Goal: Task Accomplishment & Management: Manage account settings

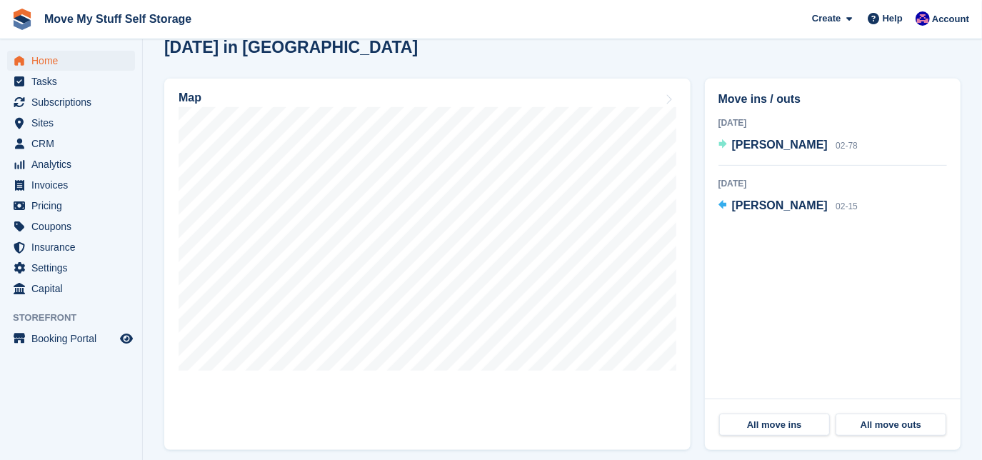
scroll to position [388, 0]
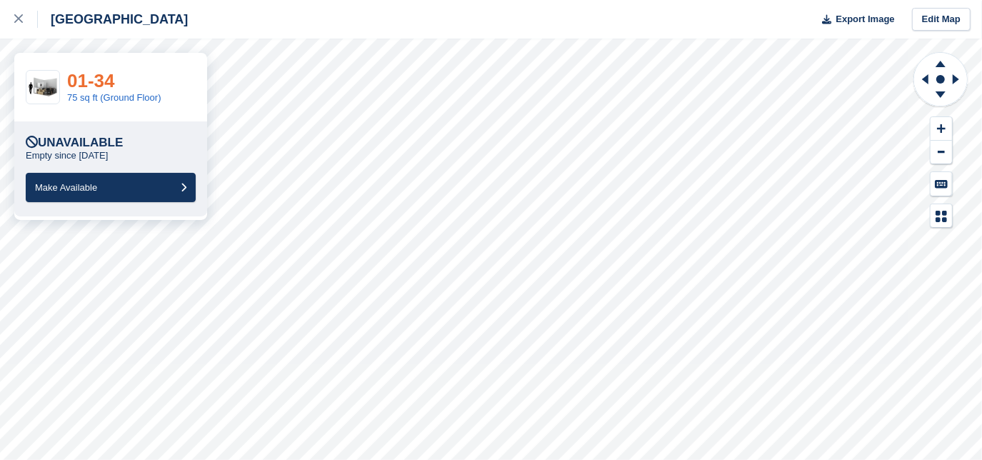
click at [109, 81] on link "01-34" at bounding box center [91, 80] width 48 height 21
click at [14, 16] on icon at bounding box center [18, 18] width 9 height 9
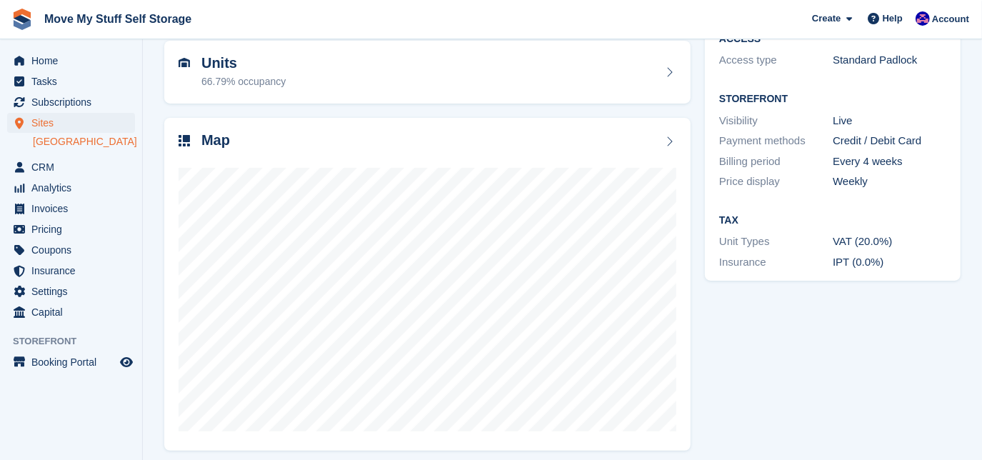
scroll to position [149, 0]
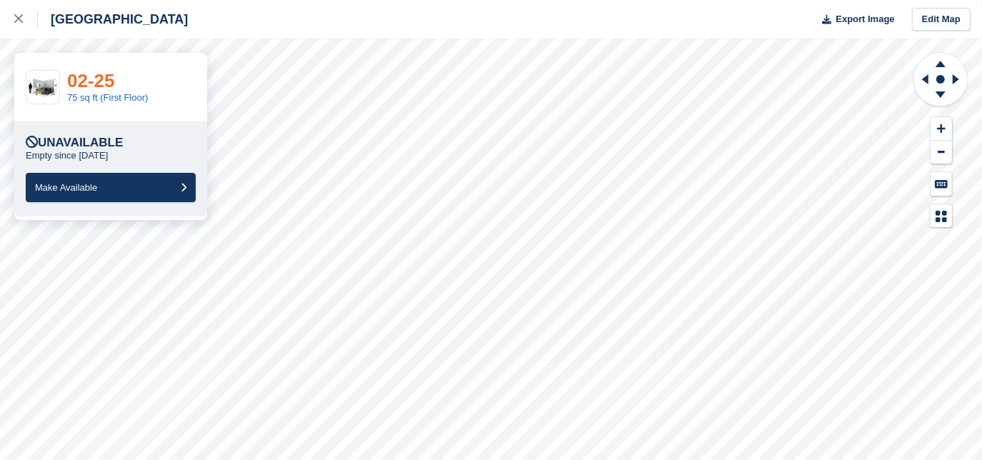
click at [112, 77] on link "02-25" at bounding box center [91, 80] width 48 height 21
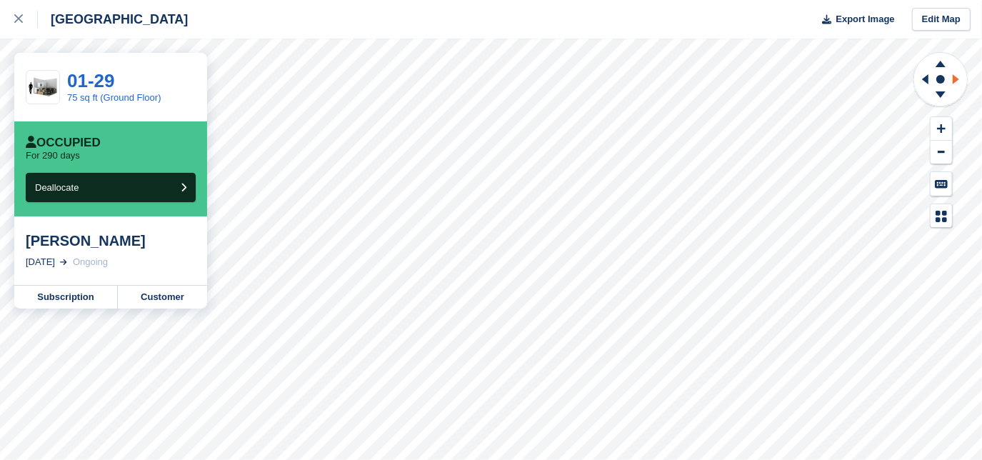
click at [952, 84] on icon at bounding box center [958, 79] width 18 height 37
click at [923, 79] on icon at bounding box center [925, 79] width 6 height 10
click at [923, 79] on g at bounding box center [923, 79] width 18 height 37
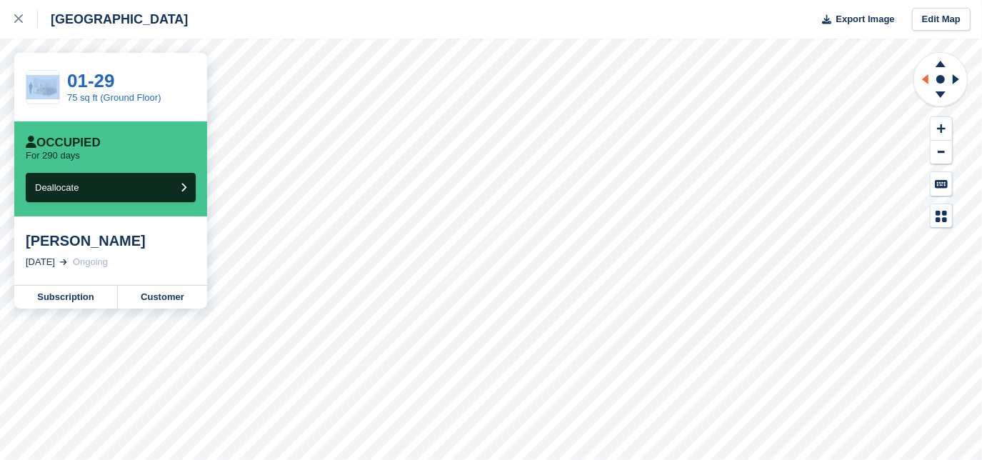
click at [923, 79] on g at bounding box center [923, 79] width 18 height 37
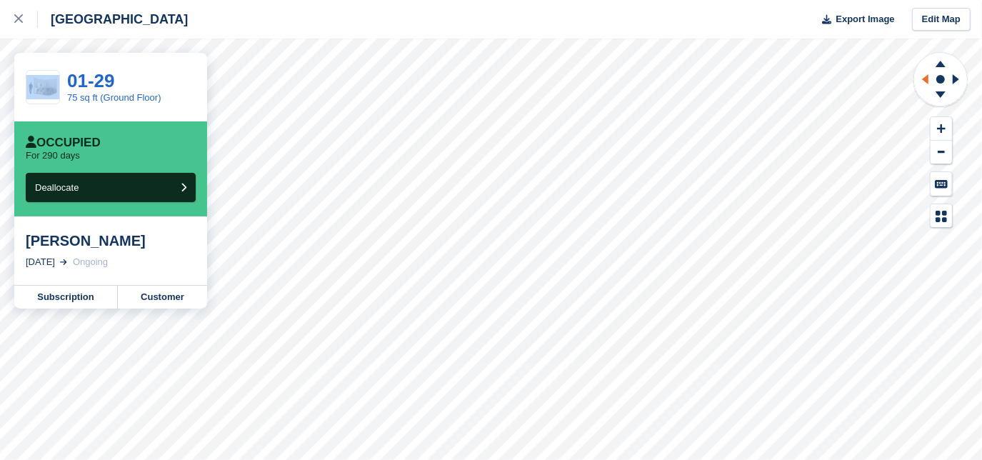
click at [923, 79] on g at bounding box center [923, 79] width 18 height 37
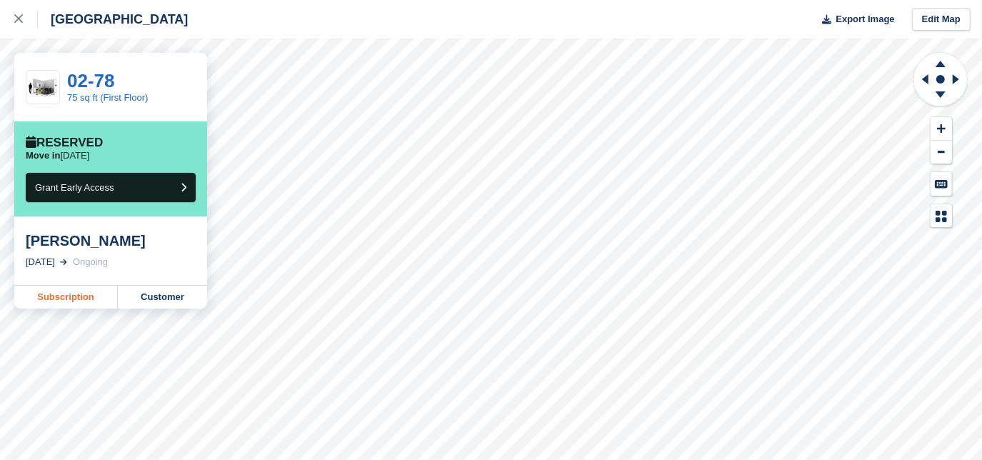
click at [99, 298] on link "Subscription" at bounding box center [66, 297] width 104 height 23
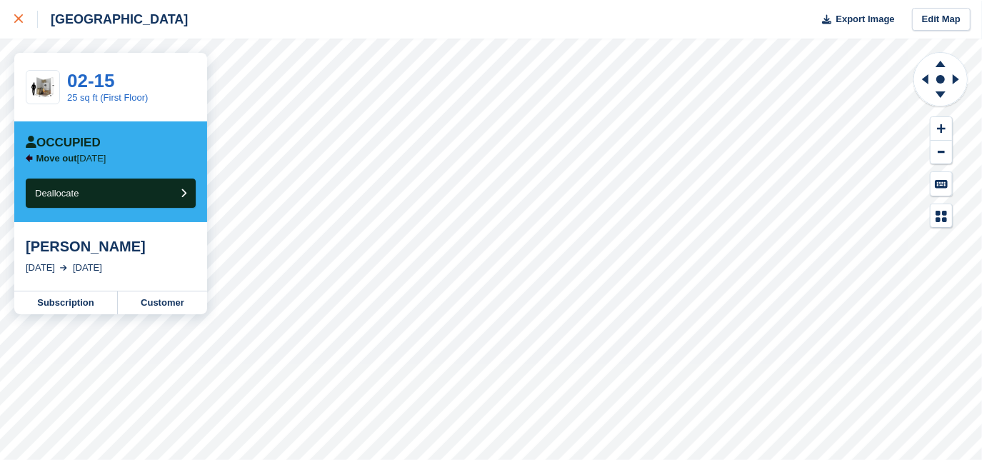
click at [17, 17] on icon at bounding box center [18, 18] width 9 height 9
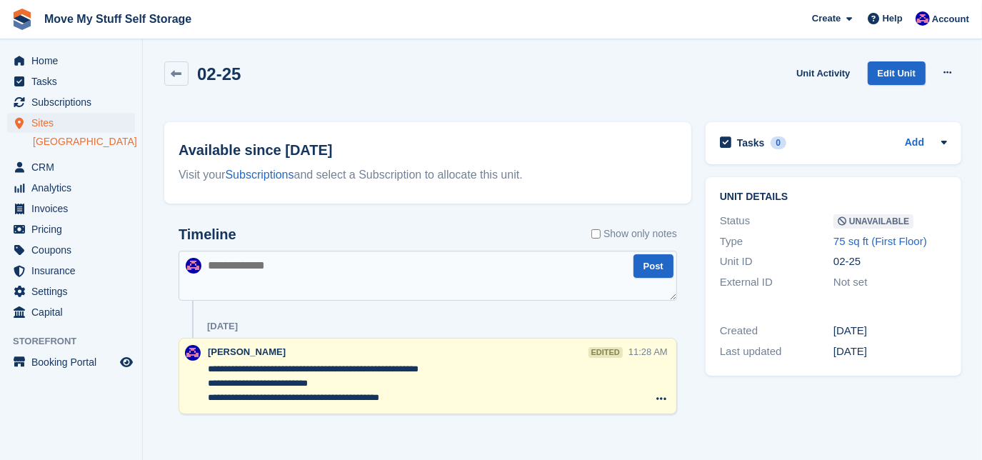
scroll to position [5, 0]
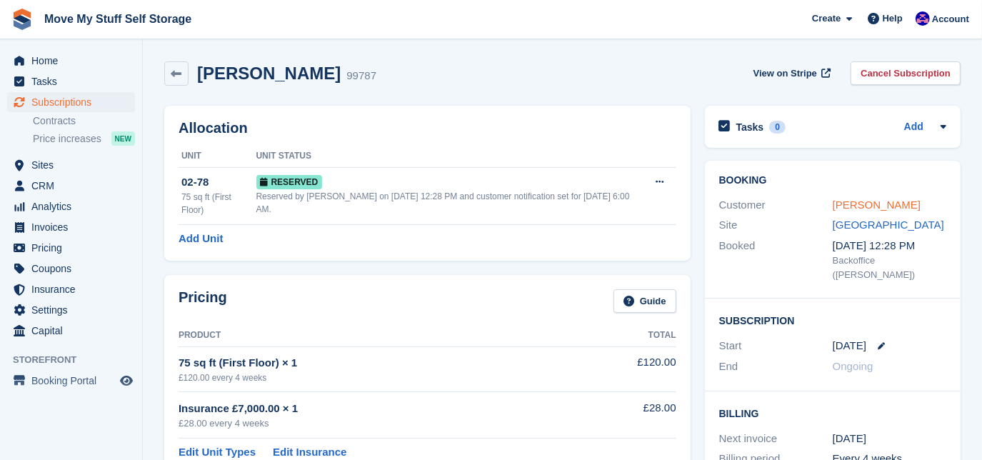
click at [837, 200] on link "Sandra Green" at bounding box center [877, 205] width 88 height 12
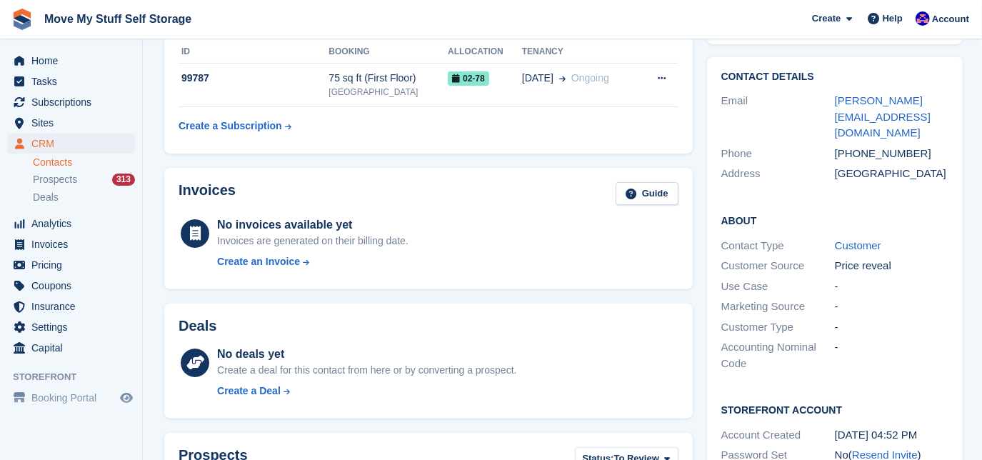
scroll to position [209, 0]
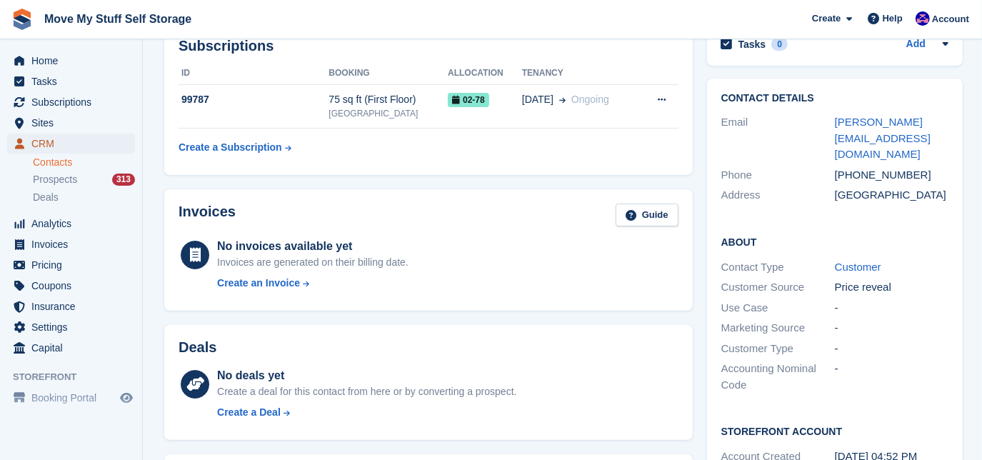
click at [83, 146] on span "CRM" at bounding box center [74, 144] width 86 height 20
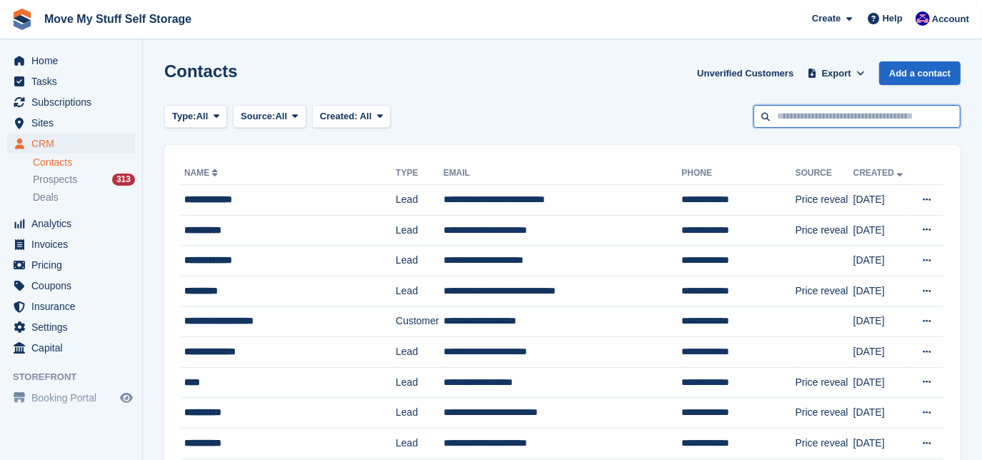
click at [817, 114] on input "text" at bounding box center [856, 117] width 207 height 24
type input "*"
type input "*****"
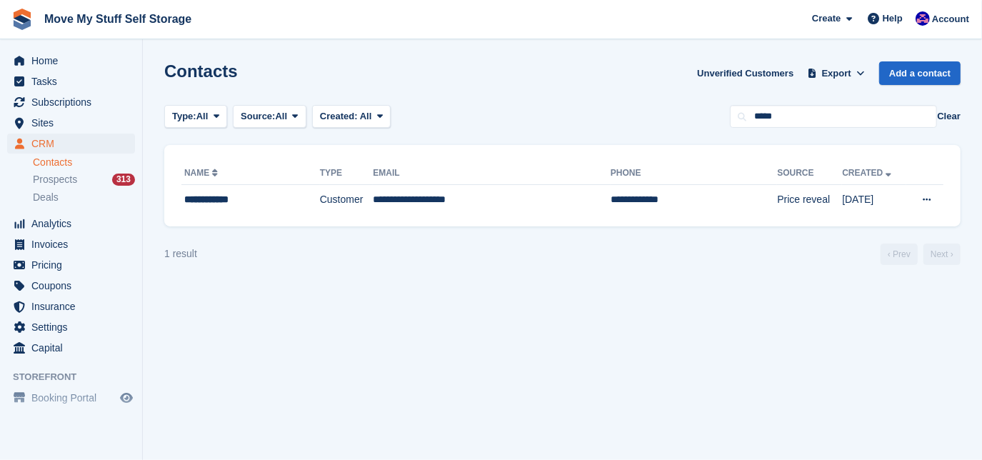
click at [504, 215] on div "**********" at bounding box center [562, 185] width 796 height 81
click at [504, 206] on td "**********" at bounding box center [492, 200] width 238 height 30
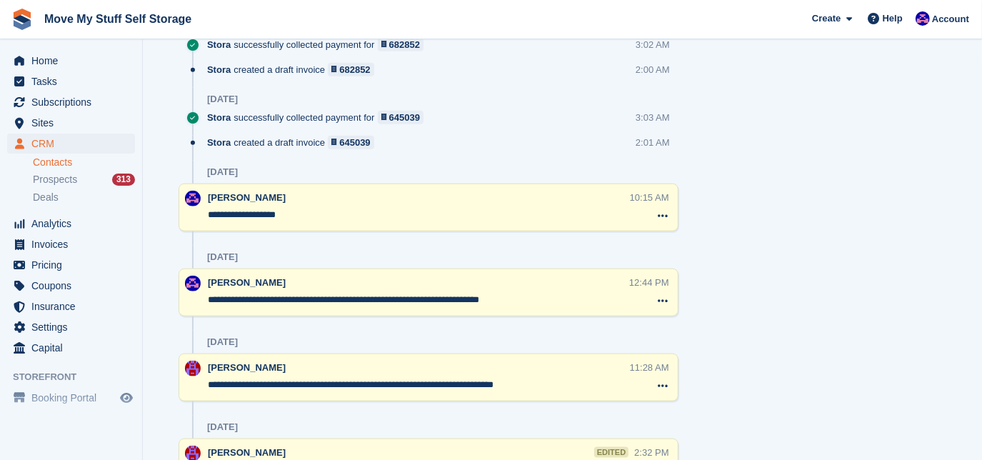
scroll to position [1032, 0]
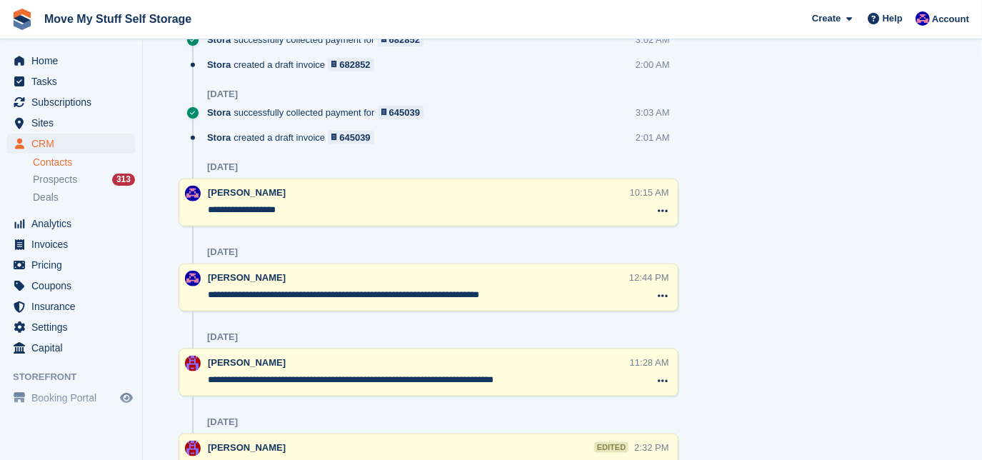
click at [784, 317] on div "Tasks 0 Add No tasks related to [PERSON_NAME] Contact Details Email [EMAIL_ADDR…" at bounding box center [835, 34] width 270 height 1700
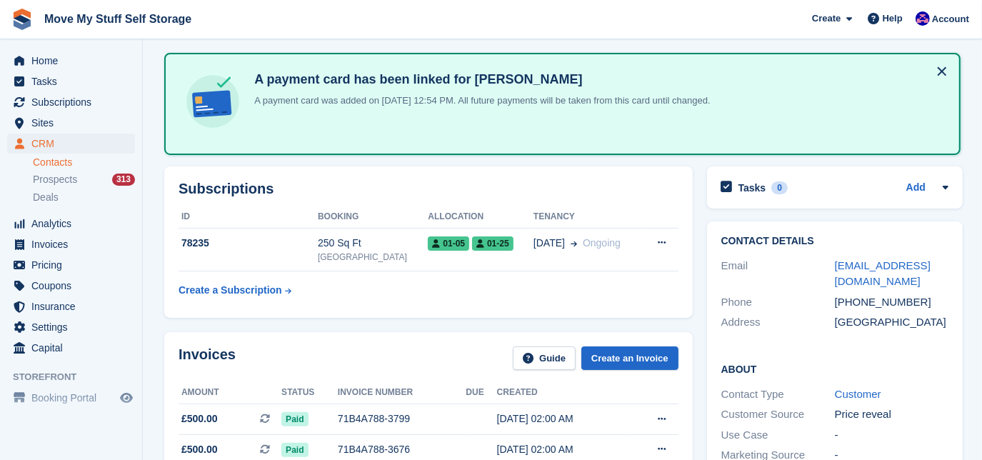
scroll to position [54, 0]
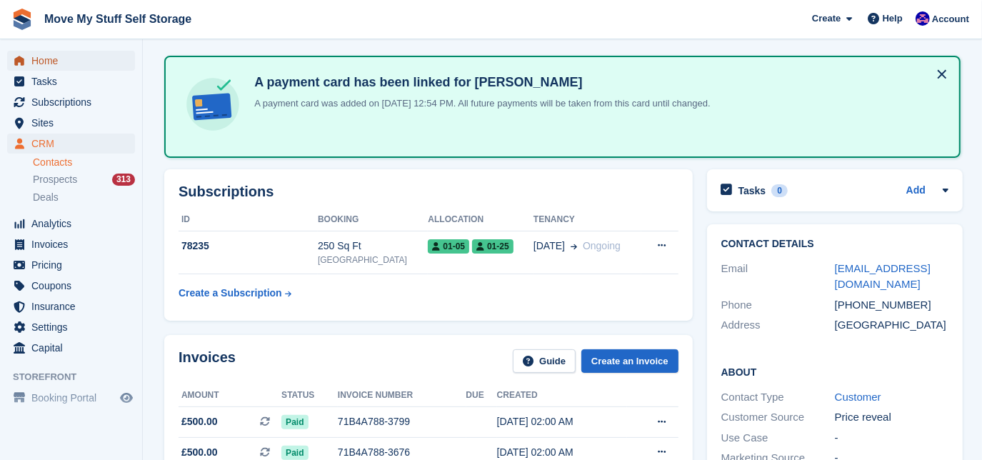
click at [58, 64] on span "Home" at bounding box center [74, 61] width 86 height 20
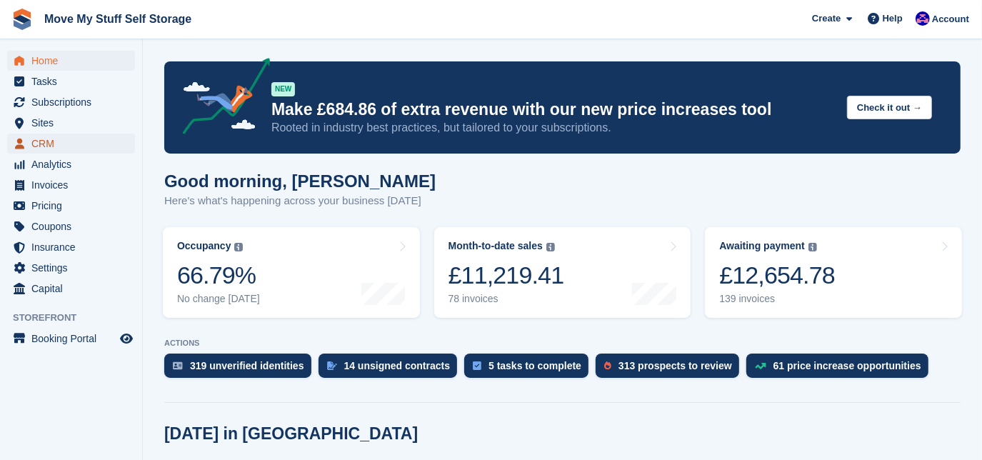
click at [35, 145] on span "CRM" at bounding box center [74, 144] width 86 height 20
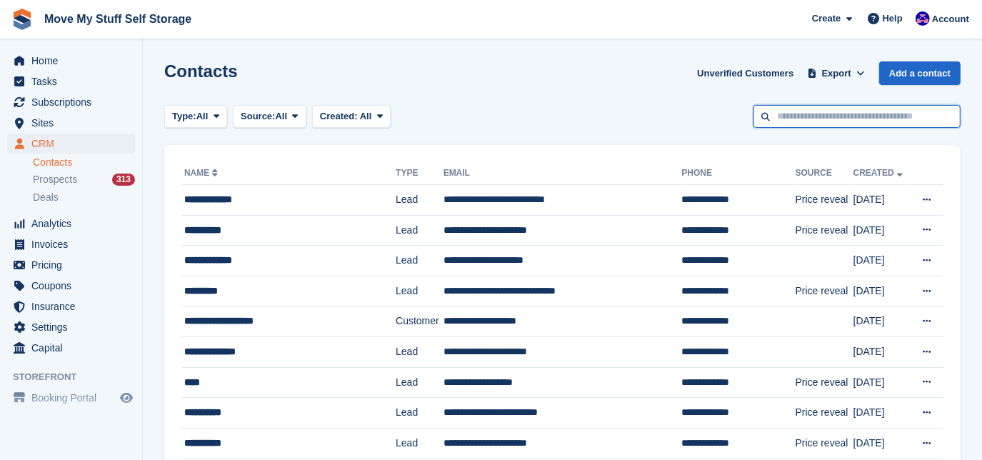
click at [821, 123] on input "text" at bounding box center [856, 117] width 207 height 24
type input "*****"
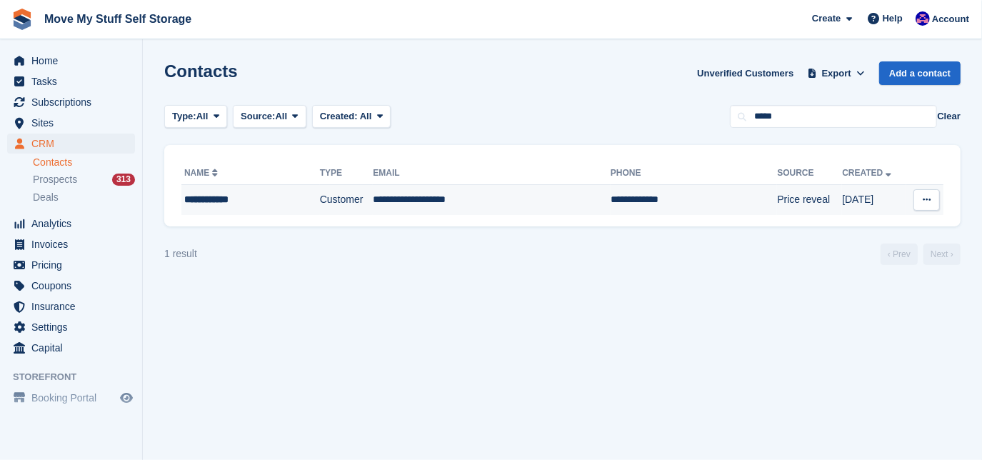
click at [548, 198] on td "**********" at bounding box center [492, 200] width 238 height 30
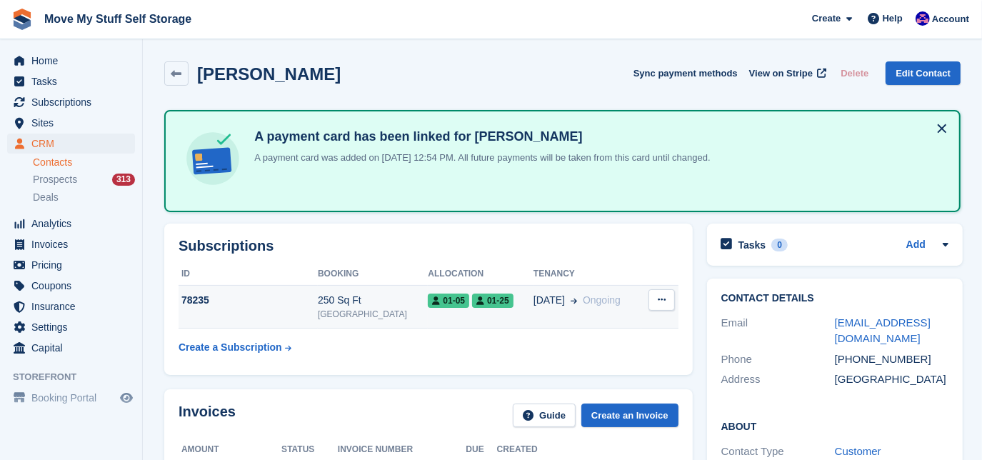
click at [428, 314] on td "[PHONE_NUMBER]" at bounding box center [481, 307] width 106 height 44
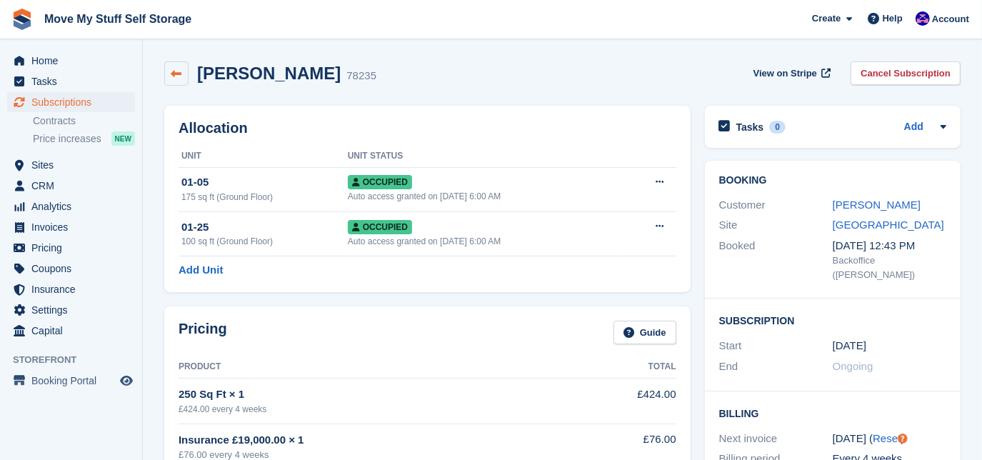
click at [177, 74] on icon at bounding box center [176, 74] width 11 height 11
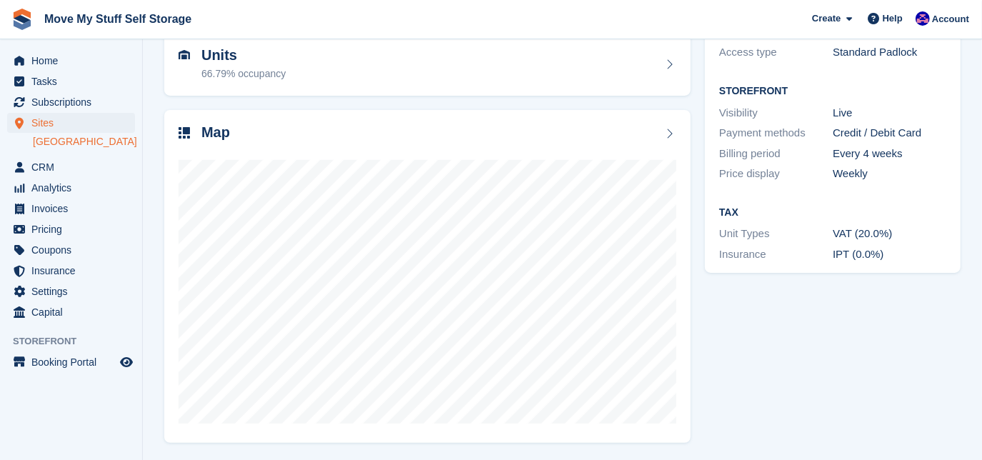
scroll to position [149, 0]
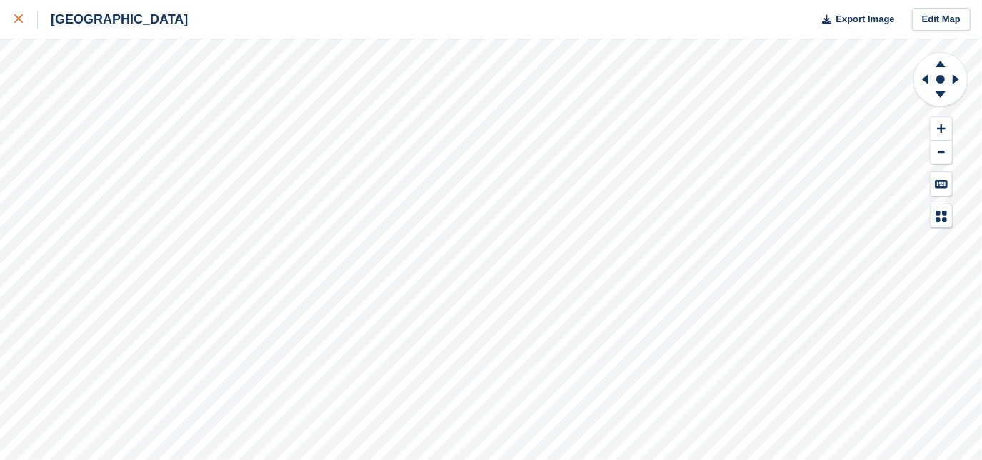
click at [11, 18] on link at bounding box center [19, 19] width 38 height 39
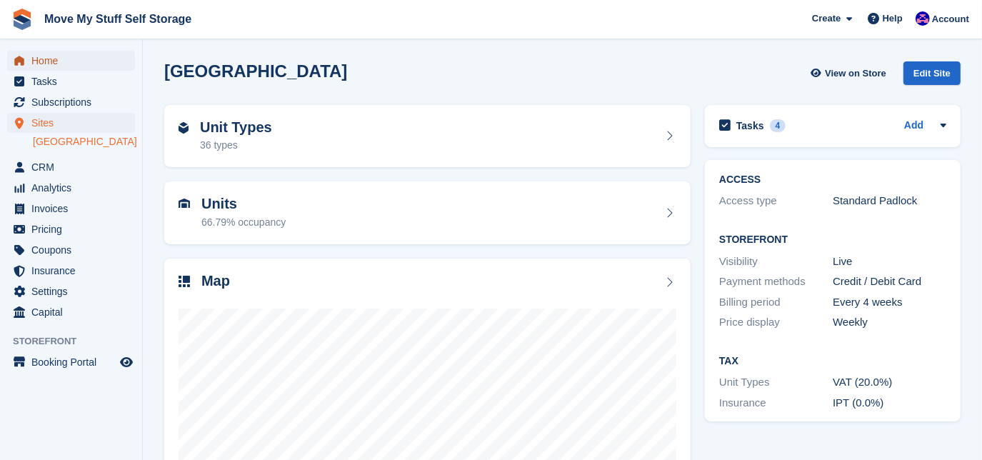
click at [41, 53] on span "Home" at bounding box center [74, 61] width 86 height 20
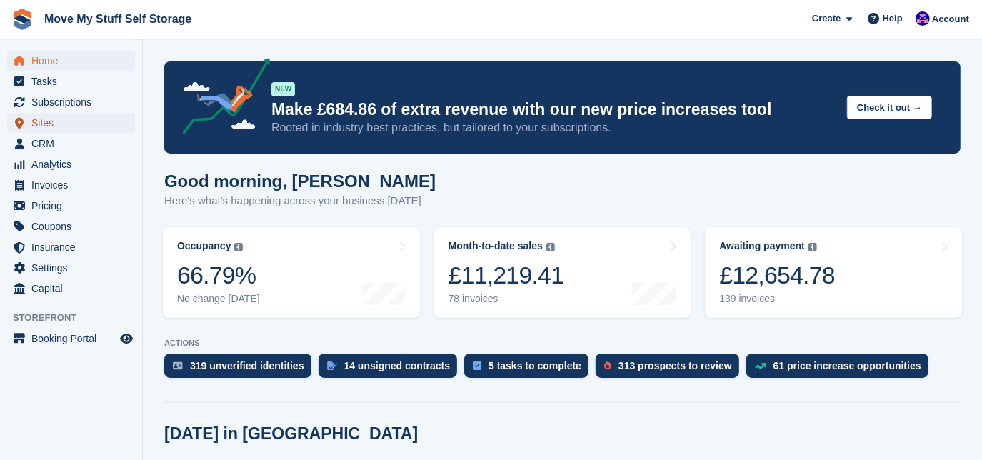
click at [61, 124] on span "Sites" at bounding box center [74, 123] width 86 height 20
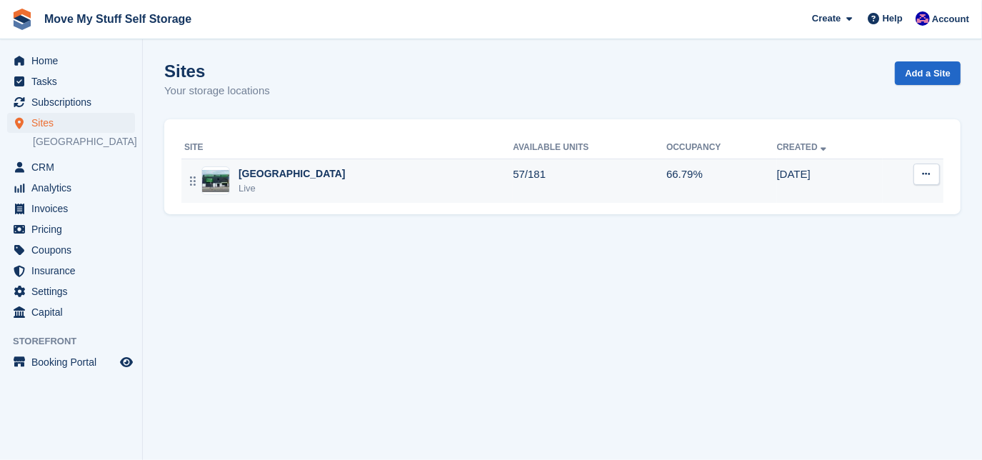
click at [316, 188] on div "[GEOGRAPHIC_DATA] Live" at bounding box center [348, 180] width 328 height 29
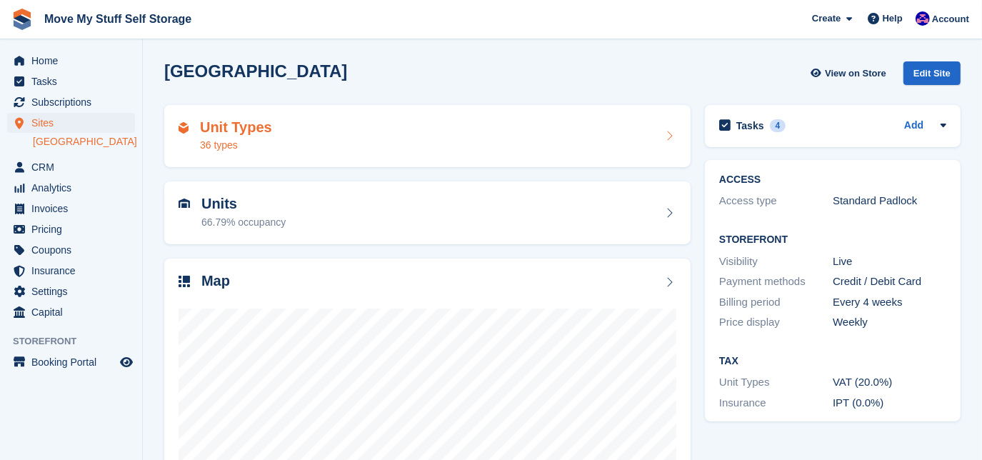
click at [280, 159] on div "Unit Types 36 types" at bounding box center [427, 136] width 526 height 63
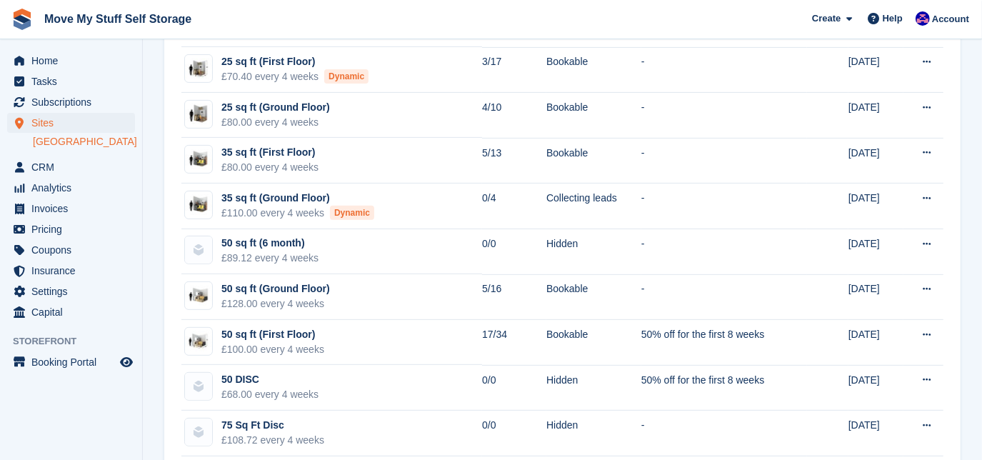
scroll to position [325, 0]
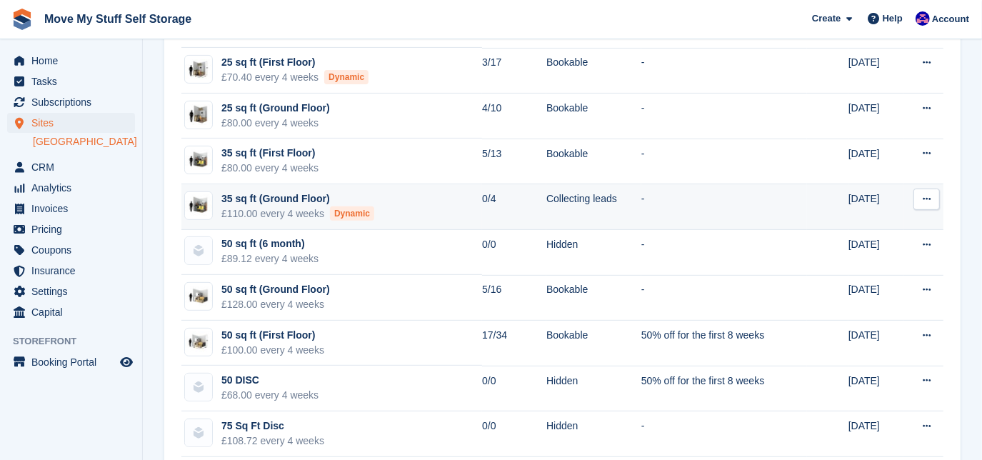
click at [378, 211] on td "35 sq ft (Ground Floor) £110.00 every 4 weeks Dynamic" at bounding box center [331, 207] width 301 height 46
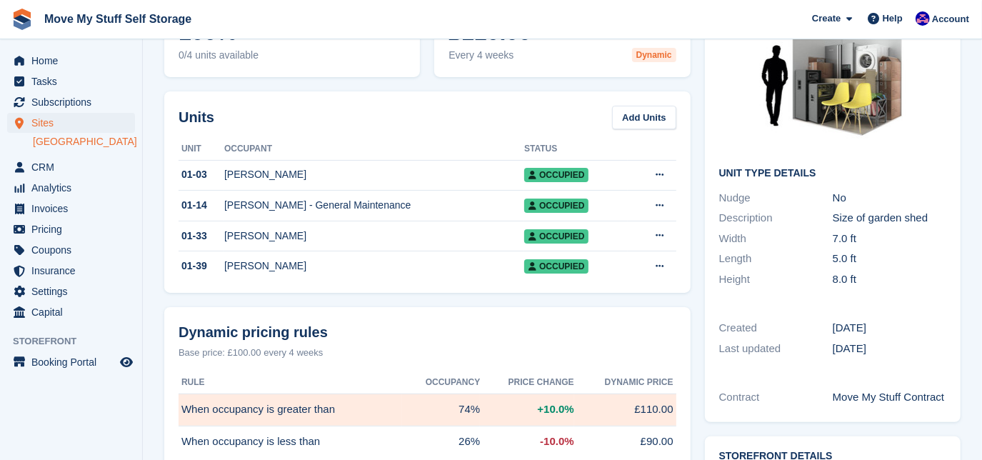
drag, startPoint x: 213, startPoint y: 98, endPoint x: 216, endPoint y: 115, distance: 17.4
click at [216, 115] on div "Occupancy Current percentage of all currently allocated units of this unit type…" at bounding box center [427, 404] width 541 height 860
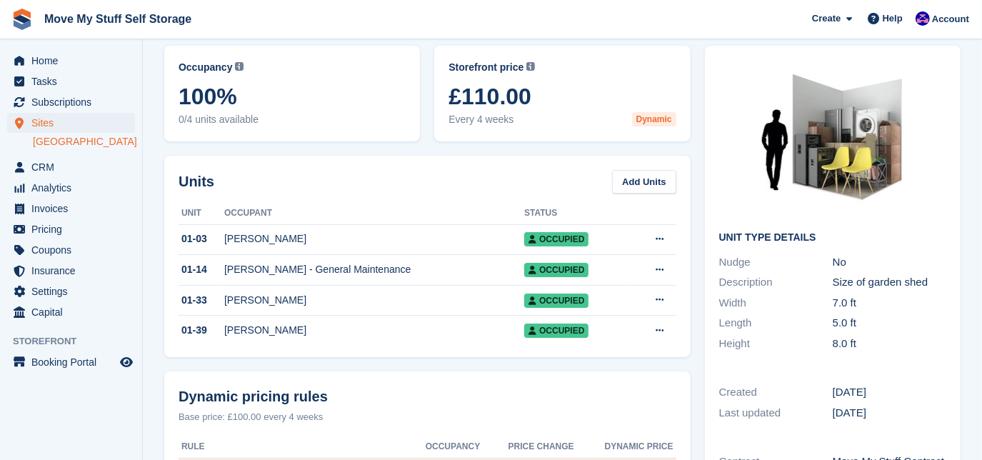
scroll to position [36, 0]
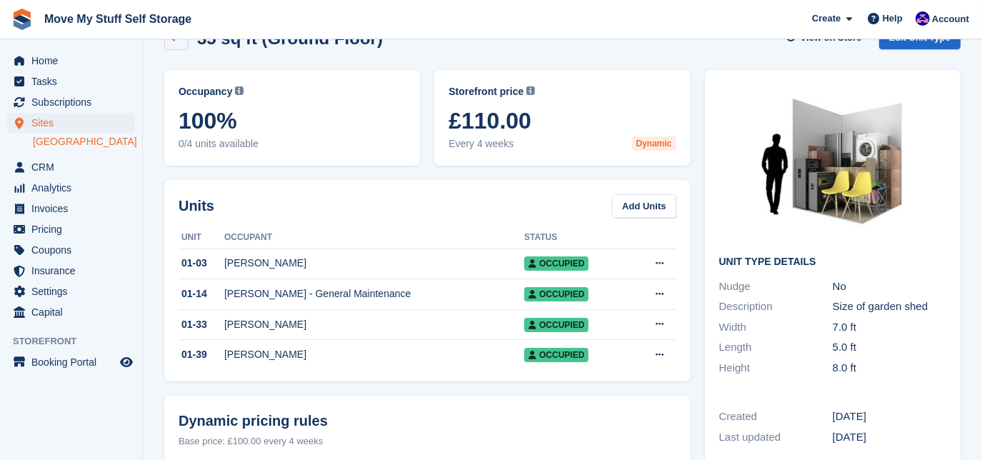
click at [172, 43] on link at bounding box center [176, 38] width 24 height 24
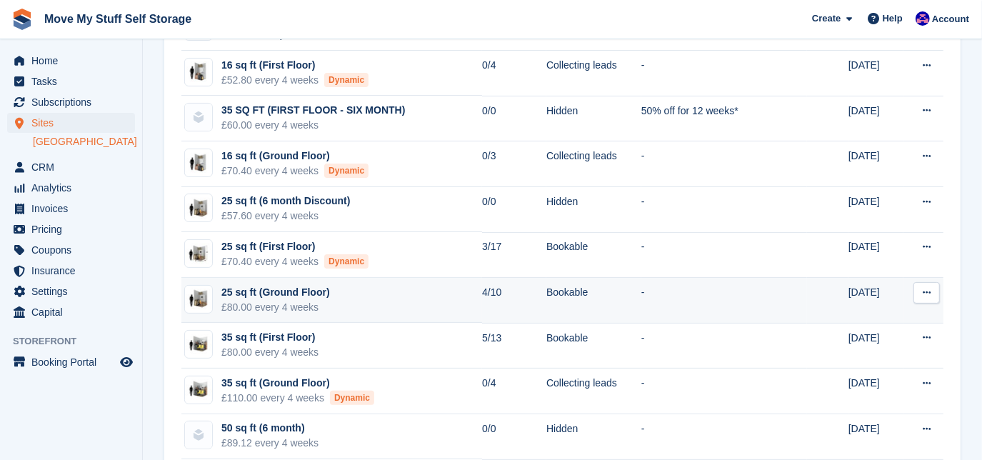
scroll to position [137, 0]
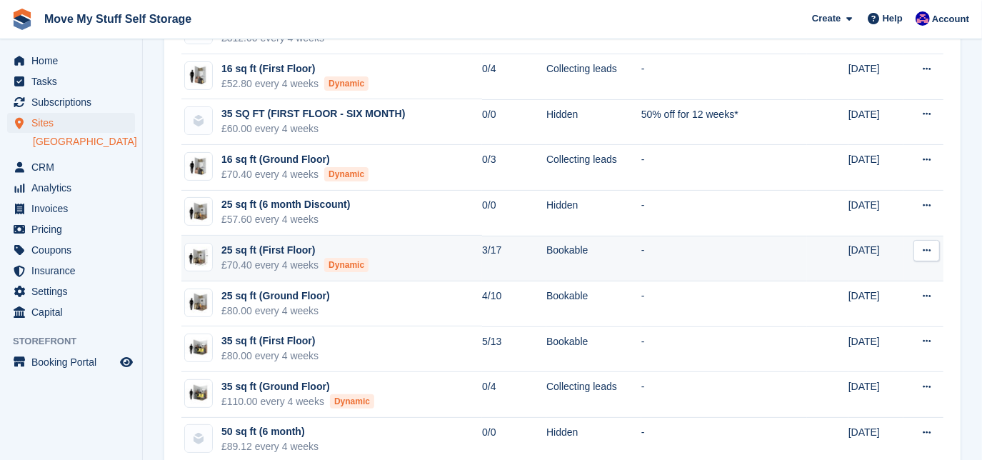
click at [375, 255] on td "25 sq ft (First Floor) £70.40 every 4 weeks Dynamic" at bounding box center [331, 259] width 301 height 46
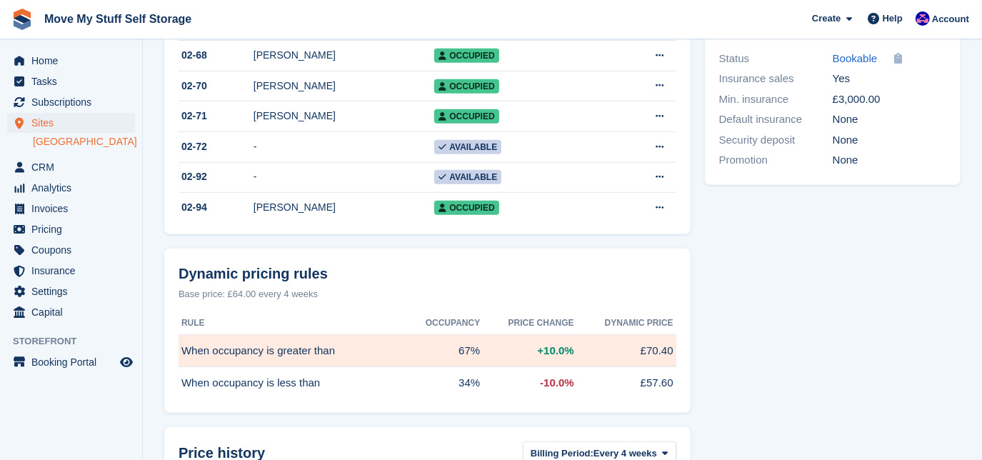
scroll to position [763, 0]
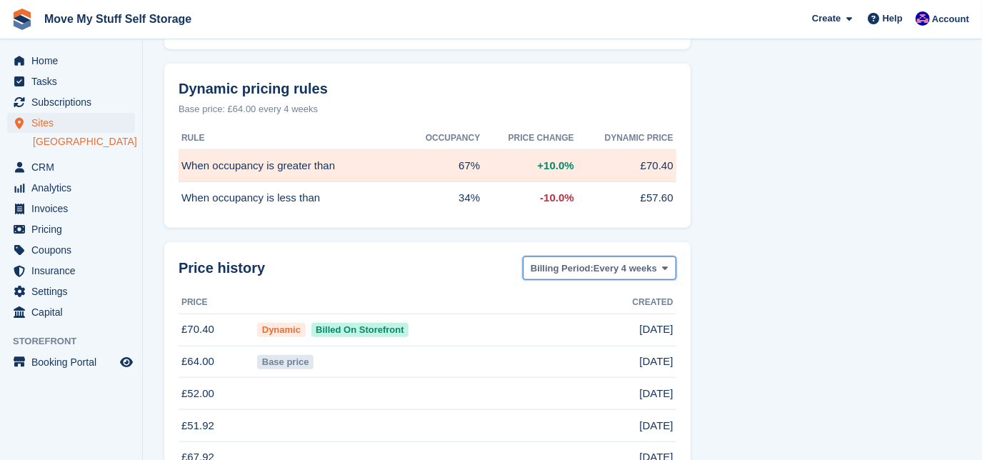
click at [636, 276] on span "Every 4 weeks" at bounding box center [625, 268] width 64 height 14
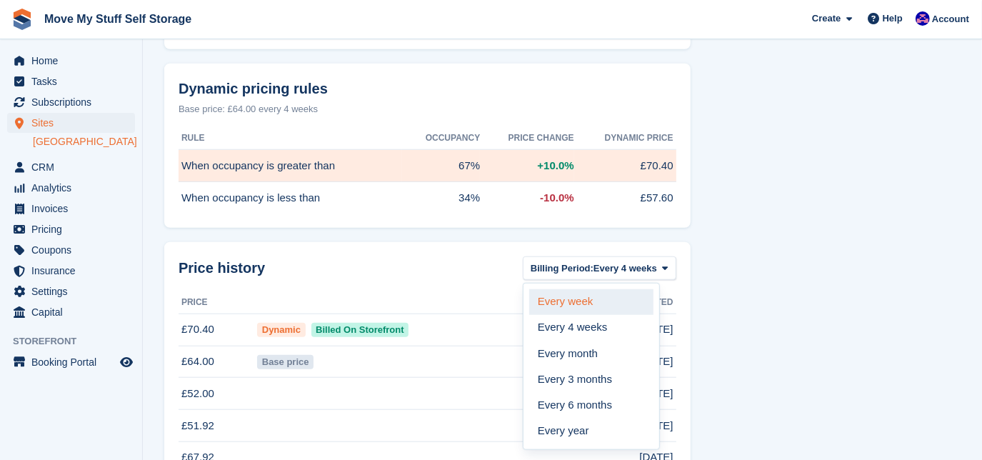
click at [624, 306] on link "Every week" at bounding box center [591, 302] width 124 height 26
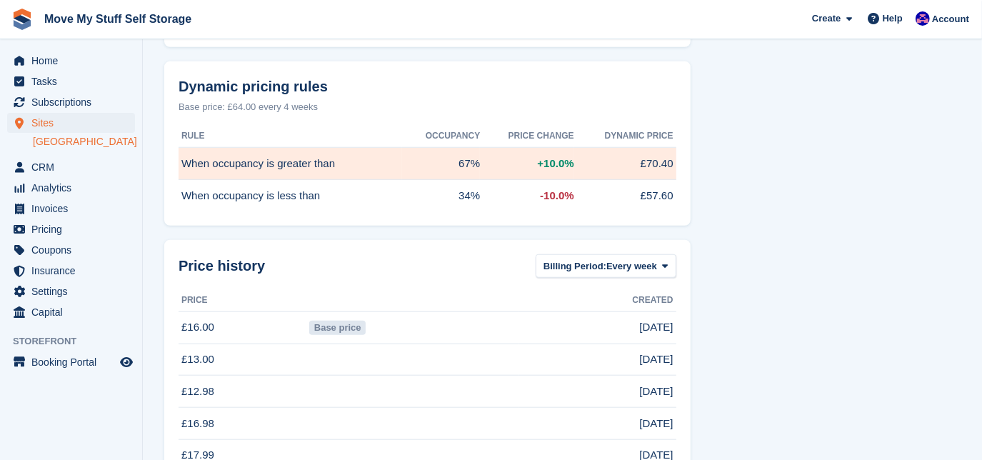
scroll to position [775, 0]
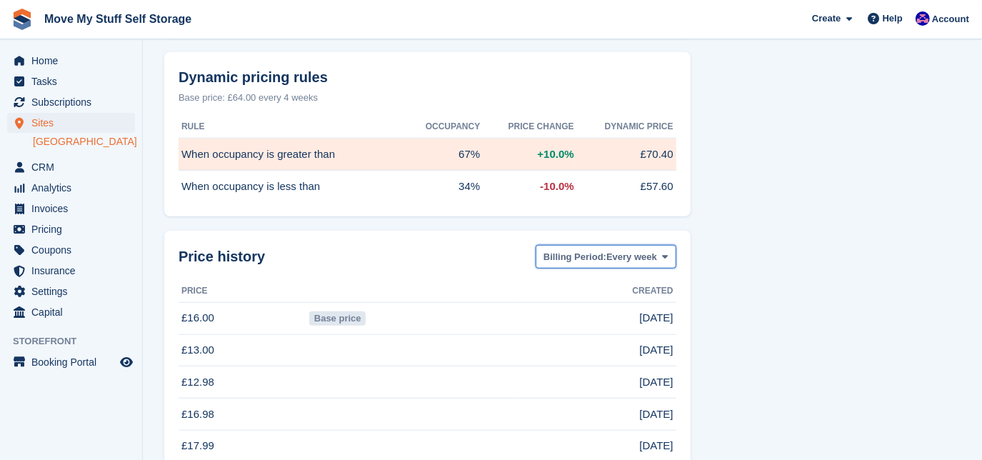
click at [626, 259] on span "Every week" at bounding box center [631, 257] width 51 height 14
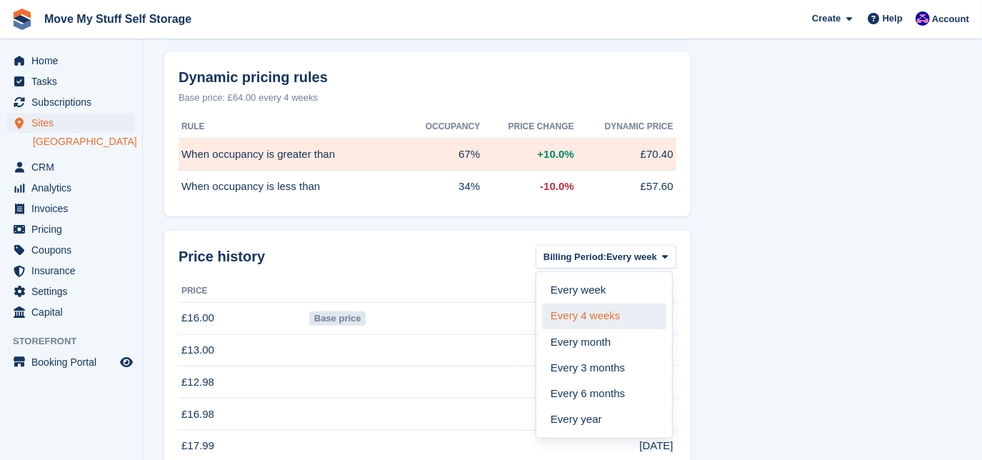
click at [586, 327] on link "Every 4 weeks" at bounding box center [604, 316] width 124 height 26
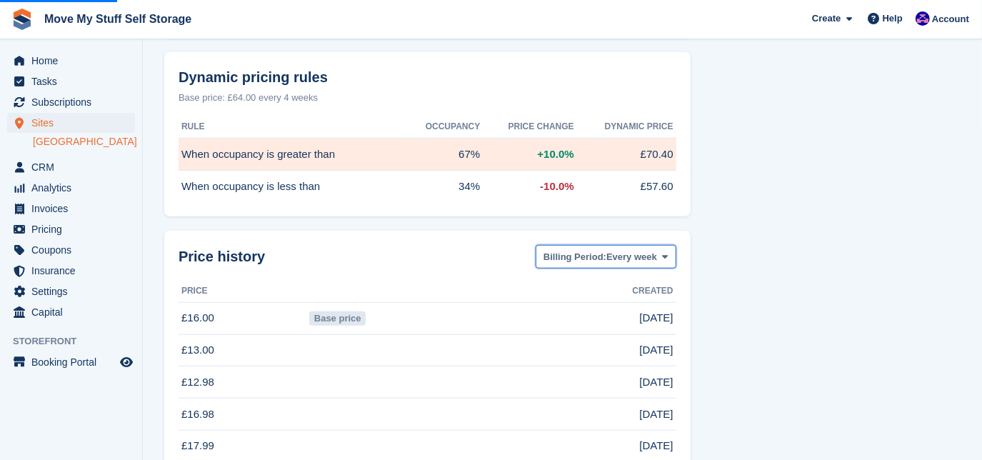
click at [591, 264] on span "Billing Period:" at bounding box center [574, 257] width 63 height 14
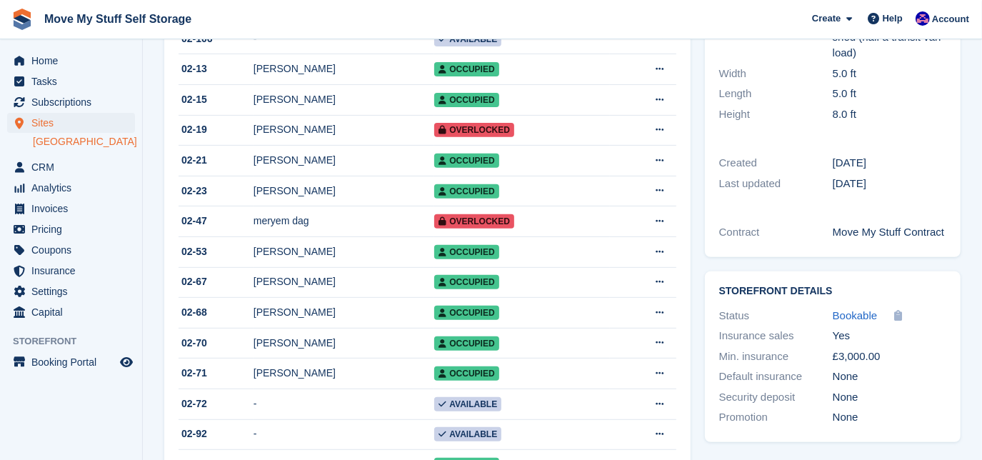
scroll to position [340, 0]
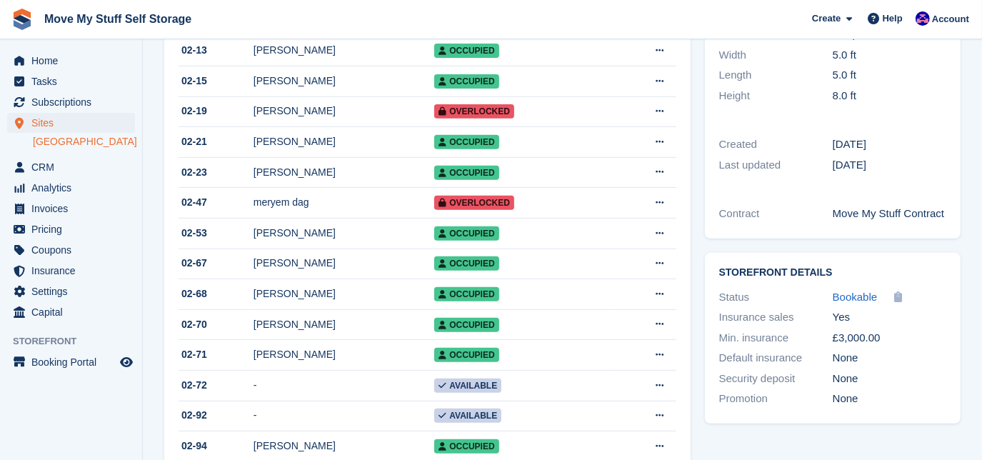
click at [895, 318] on div "Yes" at bounding box center [890, 317] width 114 height 16
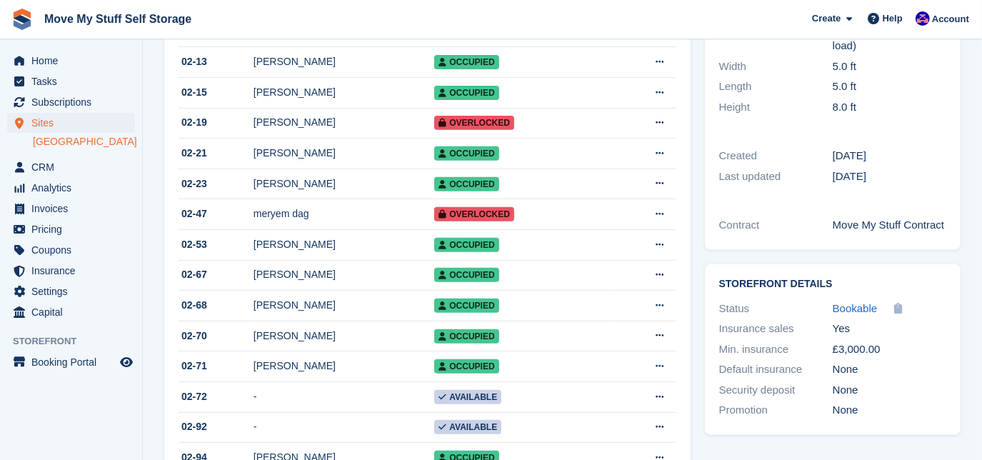
scroll to position [329, 0]
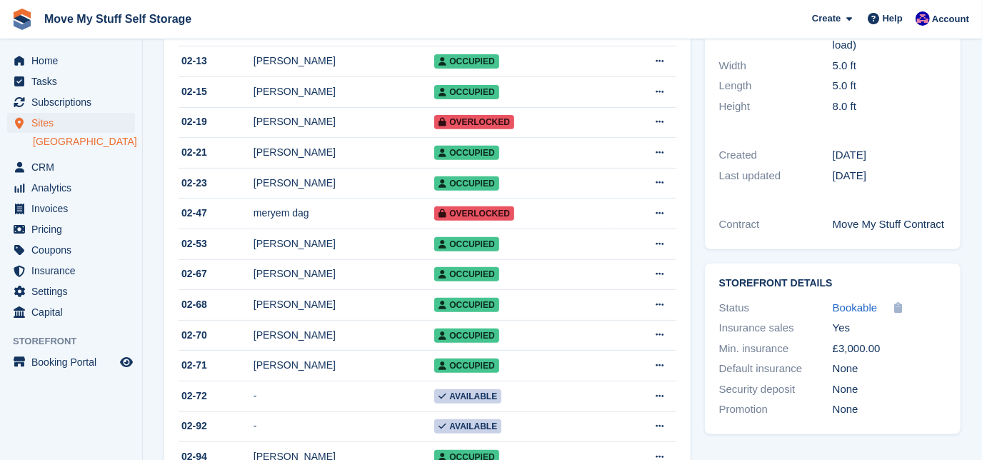
click at [850, 350] on div "£3,000.00" at bounding box center [890, 349] width 114 height 16
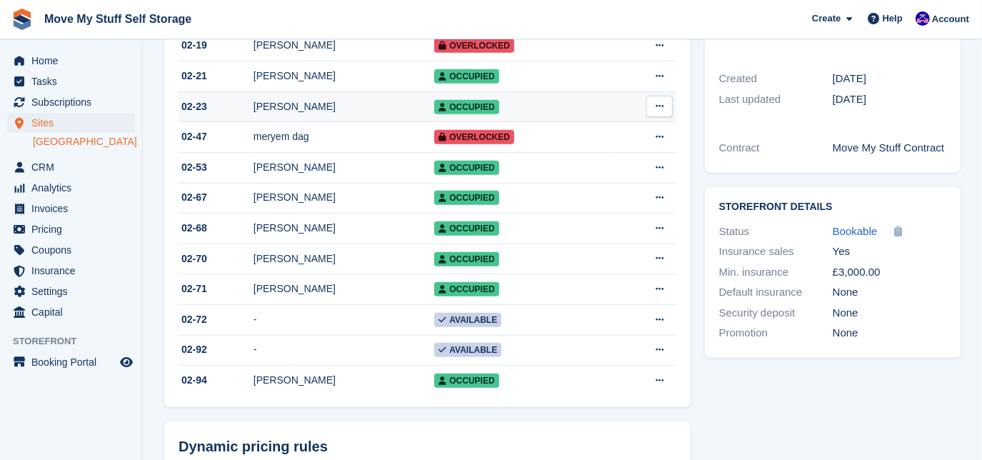
scroll to position [441, 0]
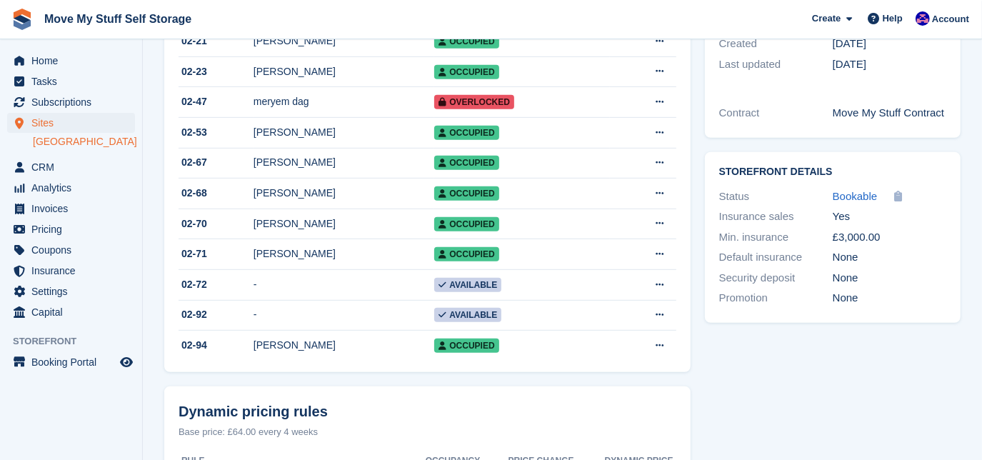
click at [763, 401] on div "Unit Type details Nudge No Description Size of a small garden shed (half a tran…" at bounding box center [833, 349] width 270 height 1383
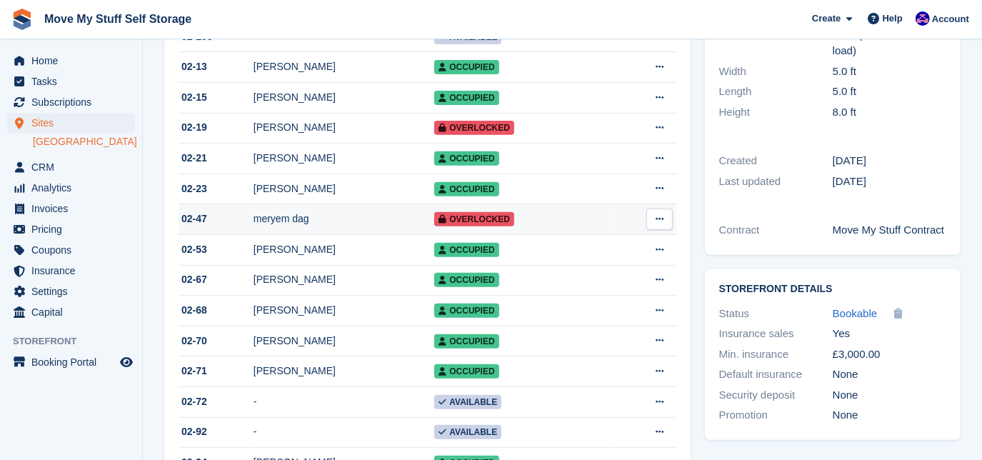
scroll to position [370, 0]
